Goal: Check status

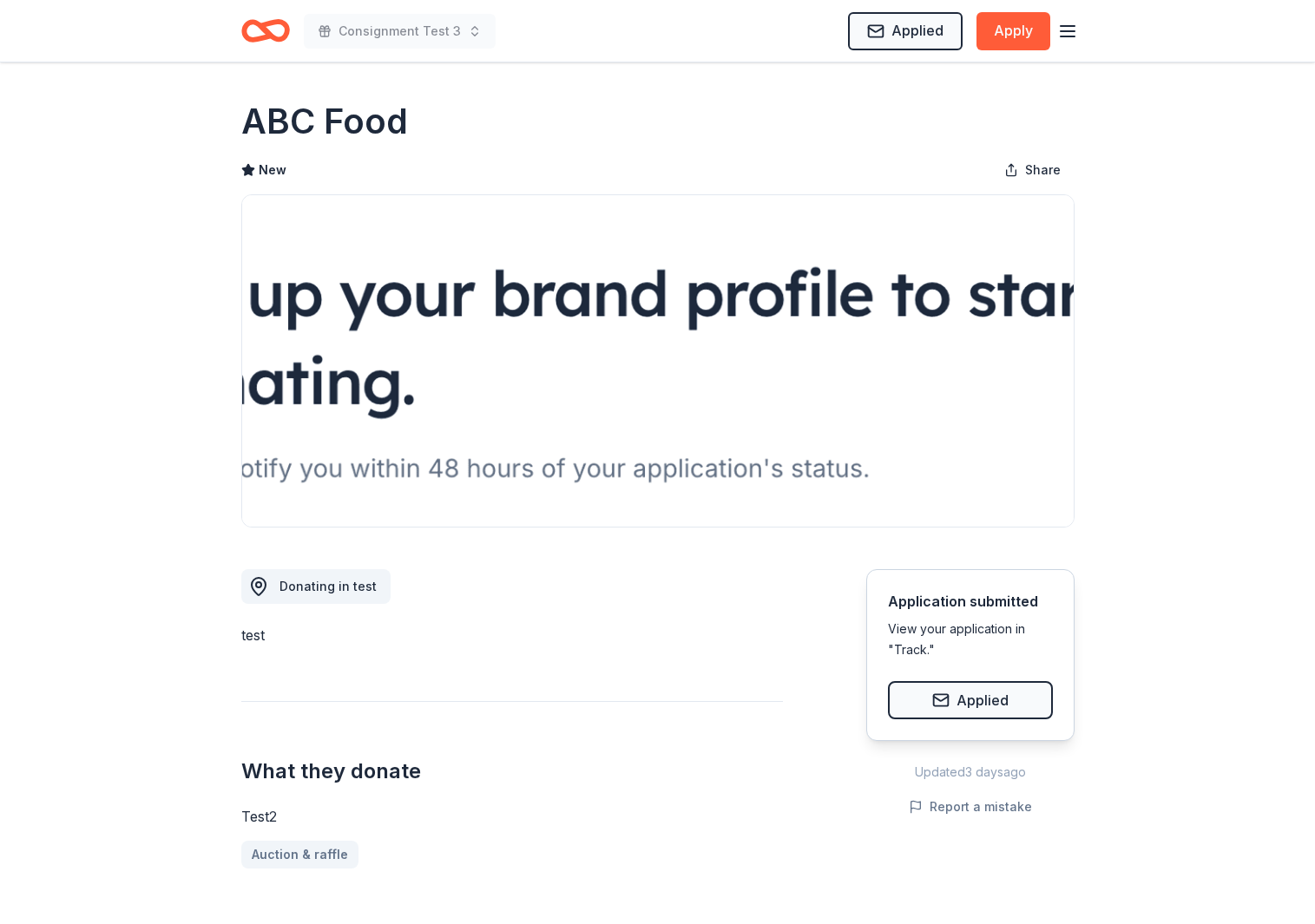
click at [259, 36] on icon "Home" at bounding box center [257, 30] width 26 height 18
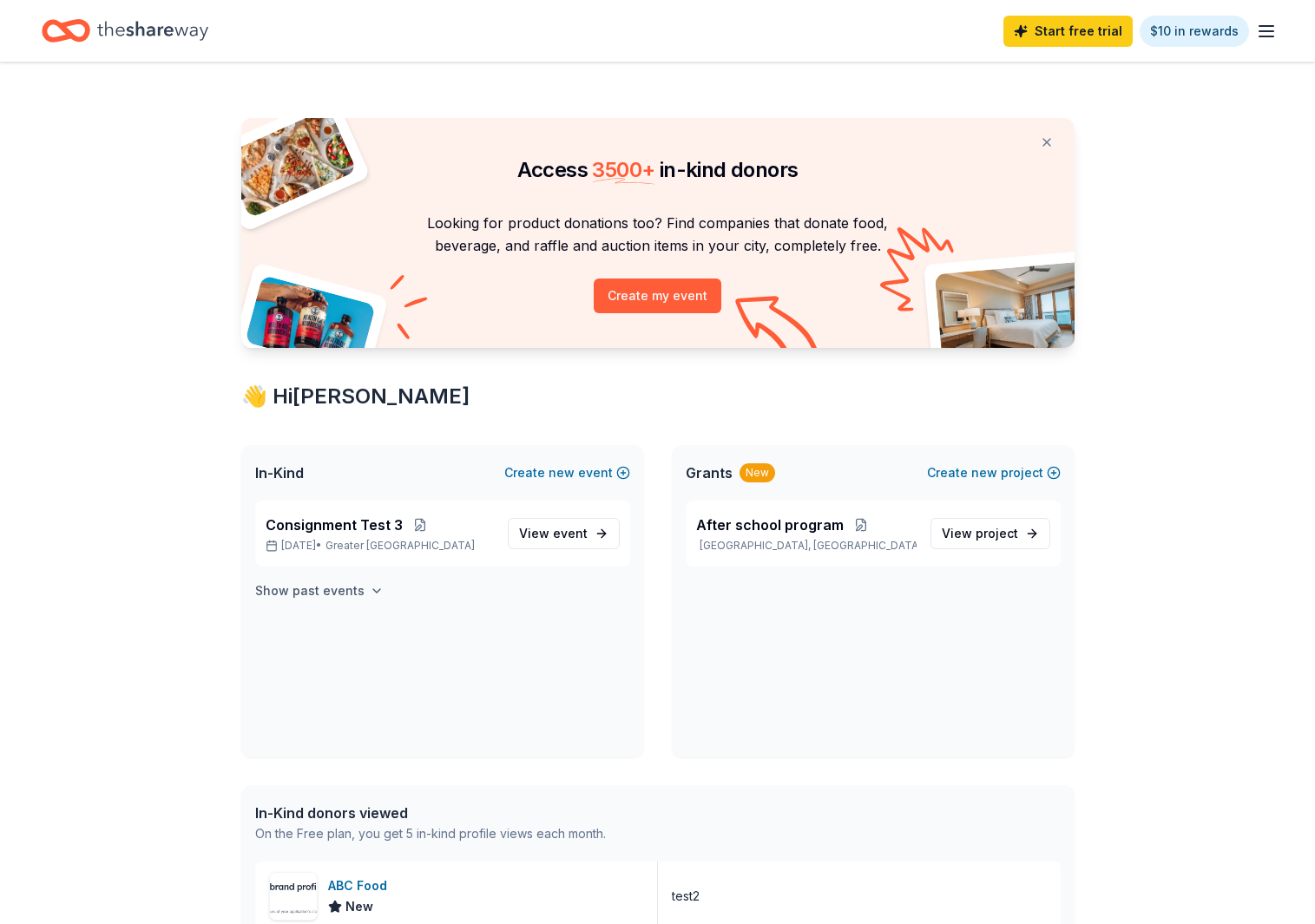
click at [370, 590] on icon "button" at bounding box center [377, 590] width 14 height 14
click at [364, 642] on span "Consignment Test" at bounding box center [328, 632] width 125 height 21
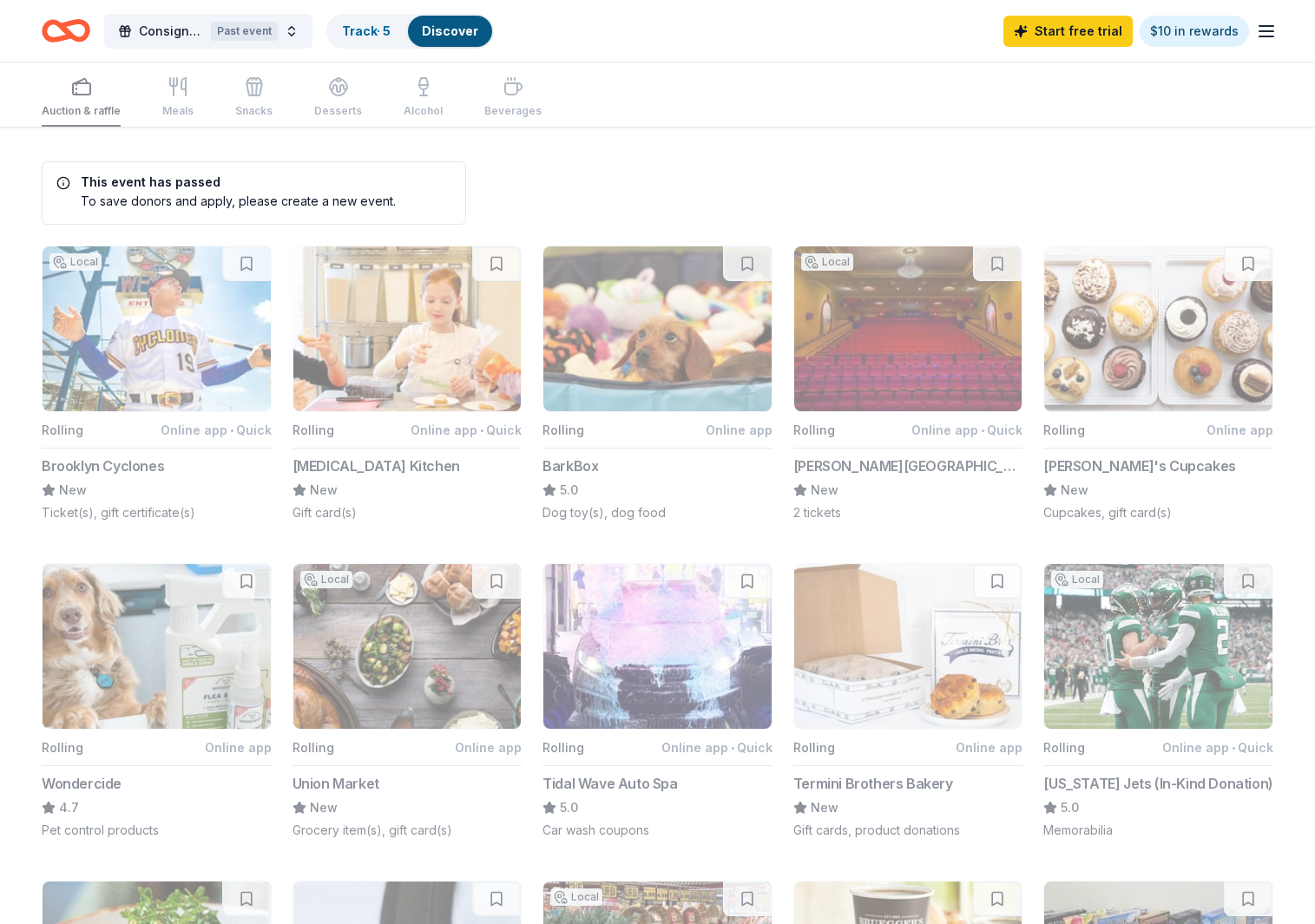
click at [363, 50] on div "Consignment Test Past event Track · 5 Discover" at bounding box center [267, 31] width 452 height 41
click at [364, 36] on link "Track · 5" at bounding box center [366, 30] width 49 height 15
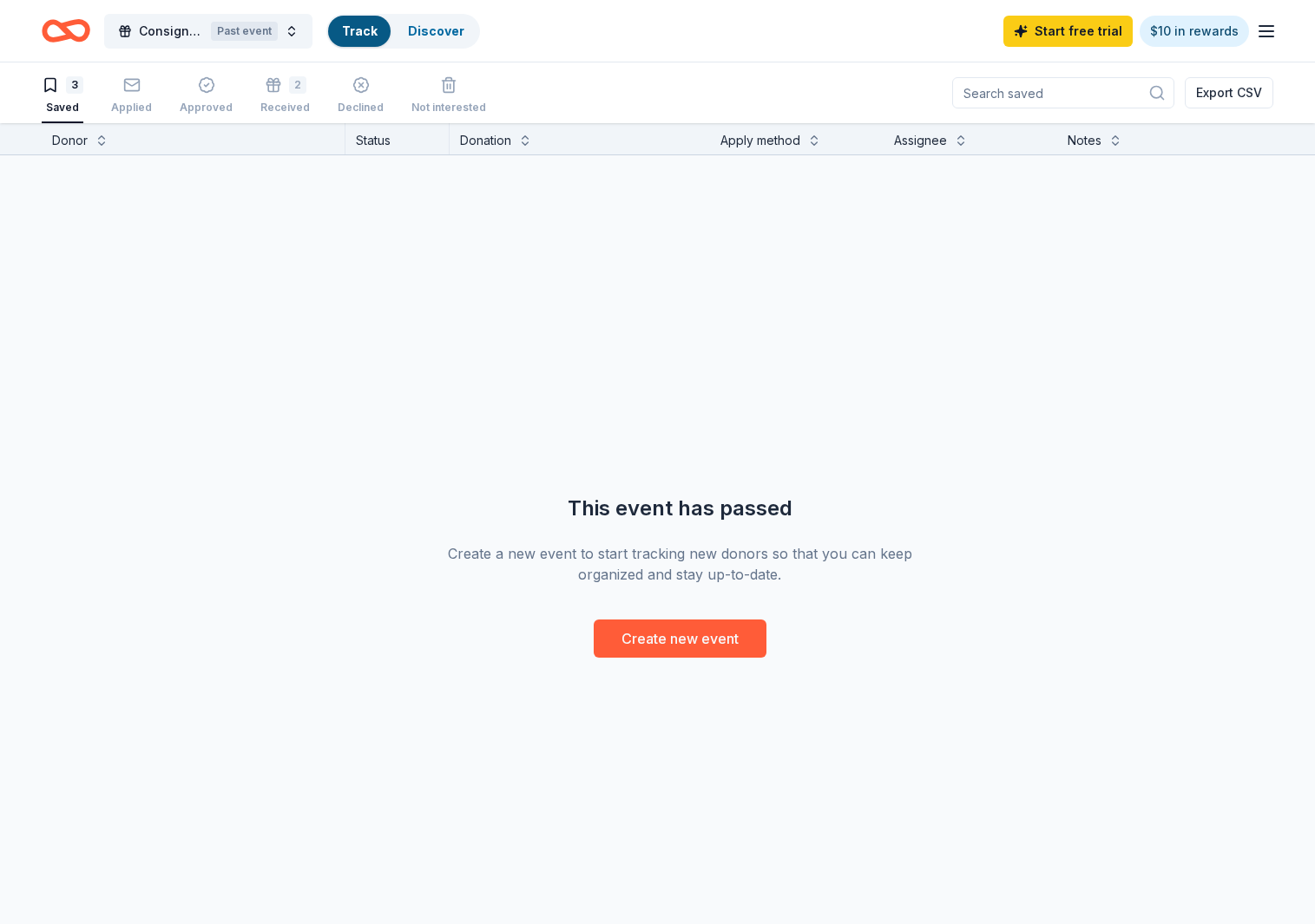
scroll to position [1, 0]
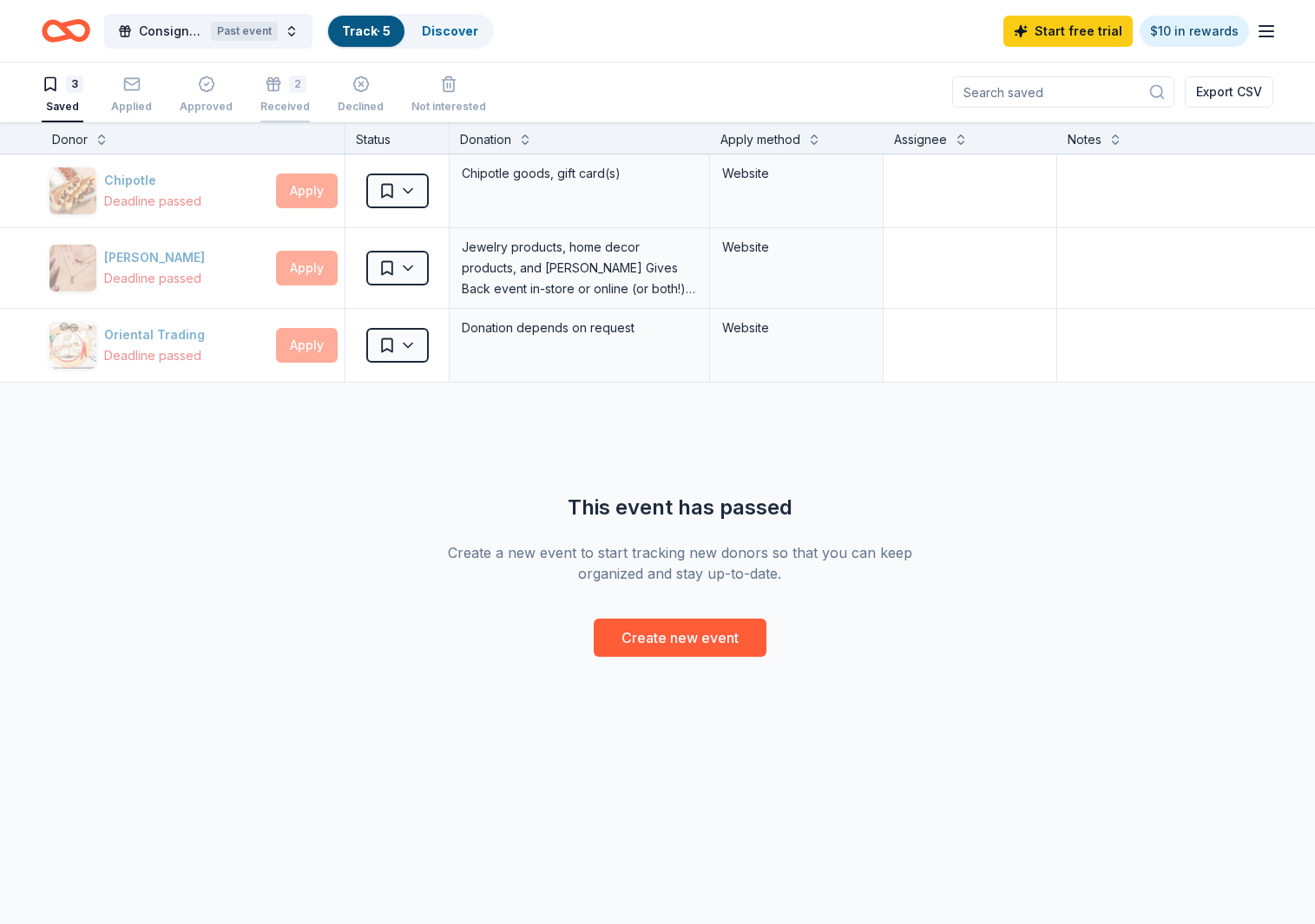
click at [273, 100] on div "Received" at bounding box center [285, 107] width 49 height 14
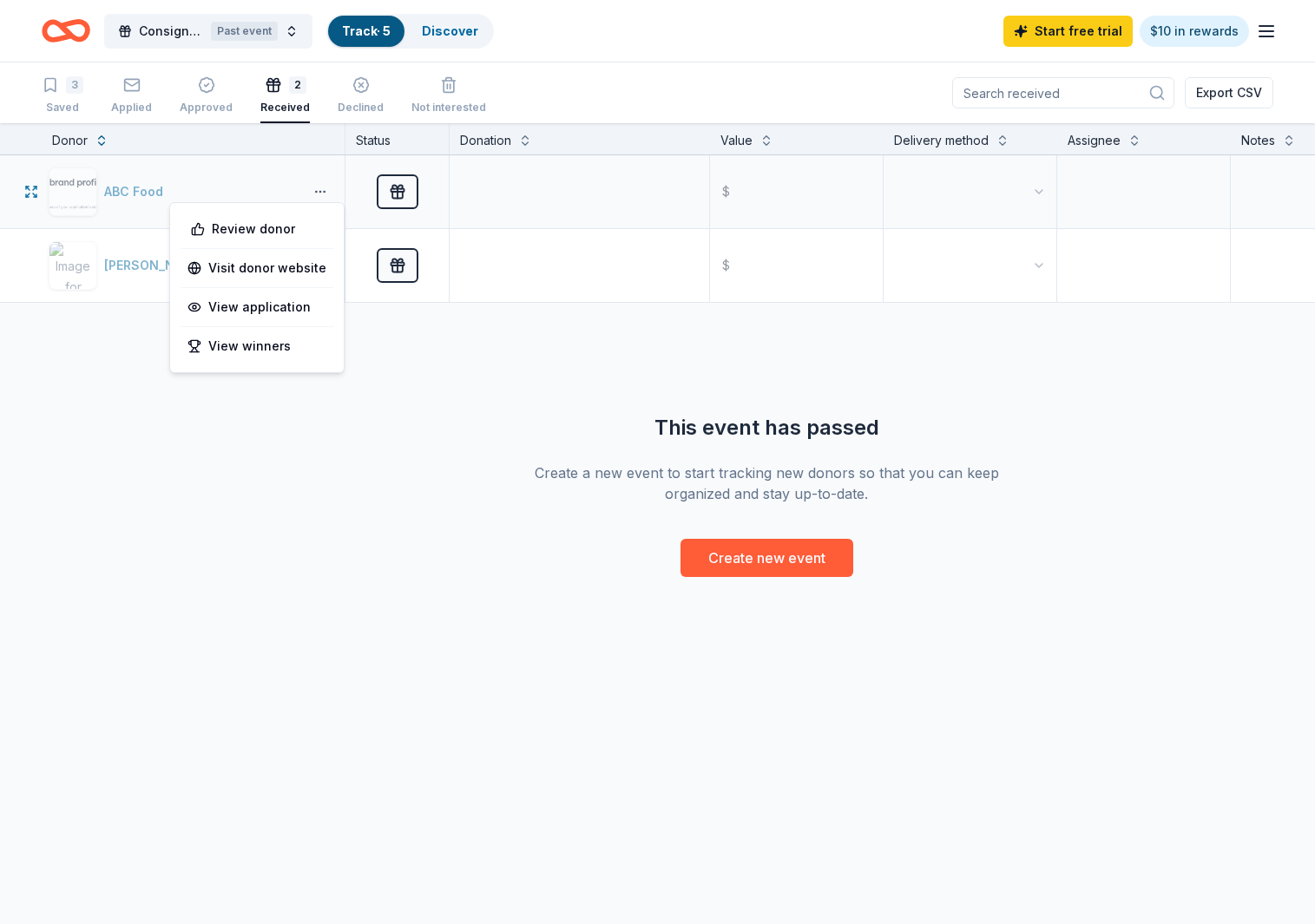
click at [306, 192] on button "button" at bounding box center [320, 191] width 34 height 14
click at [272, 348] on div "View winners" at bounding box center [257, 346] width 153 height 31
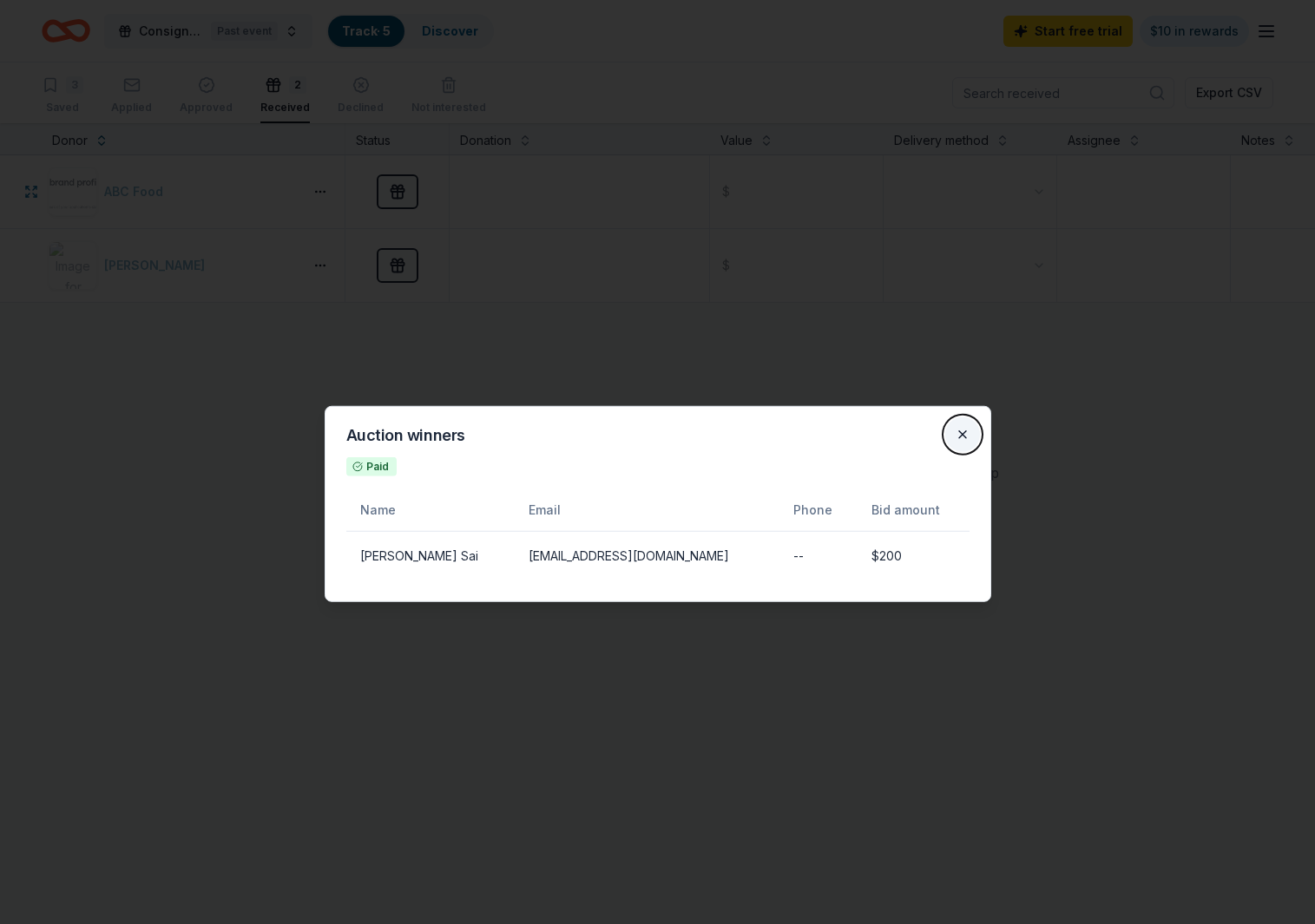
click at [971, 432] on button "Close" at bounding box center [962, 434] width 34 height 34
